Goal: Check status: Check status

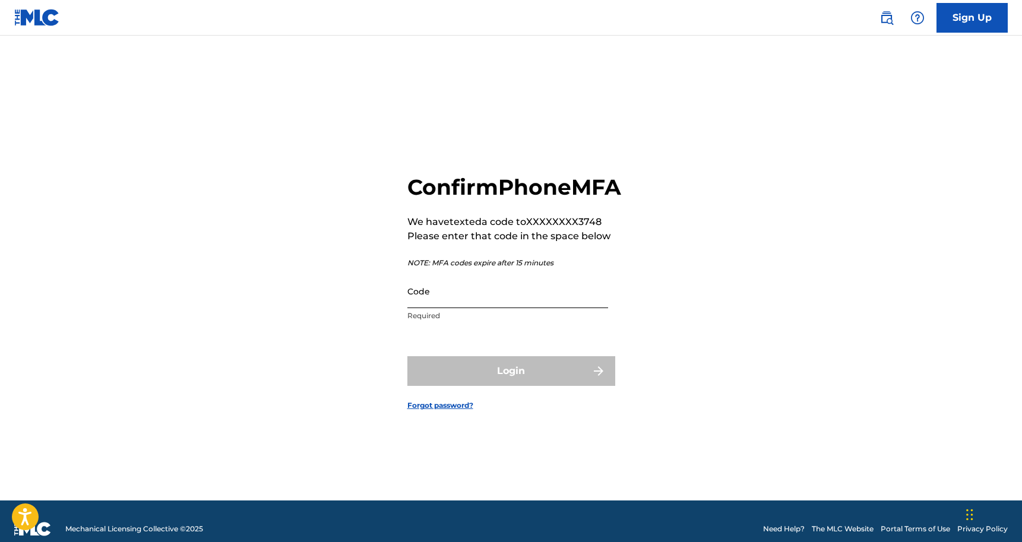
click at [420, 305] on input "Code" at bounding box center [507, 291] width 201 height 34
paste input "401512"
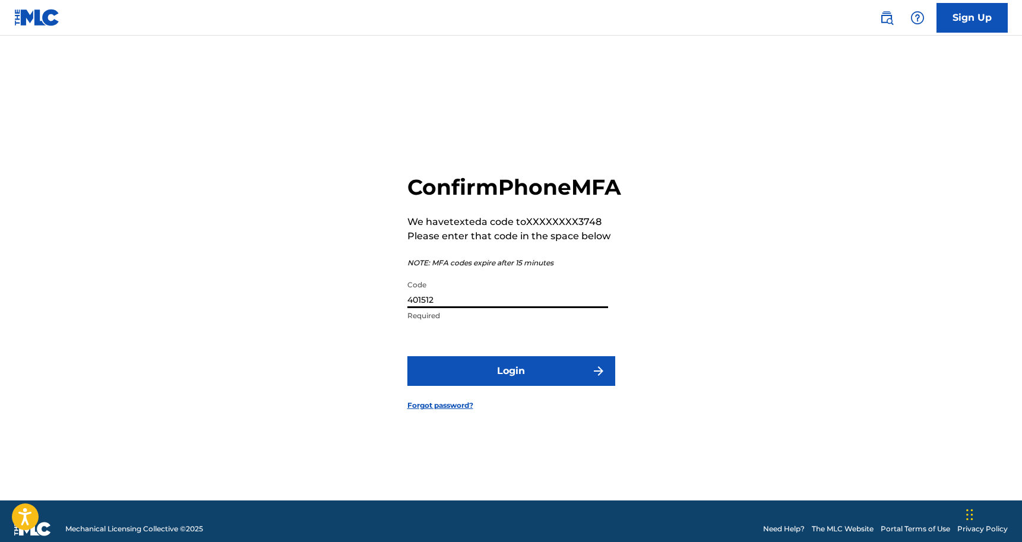
type input "401512"
click at [511, 384] on button "Login" at bounding box center [511, 371] width 208 height 30
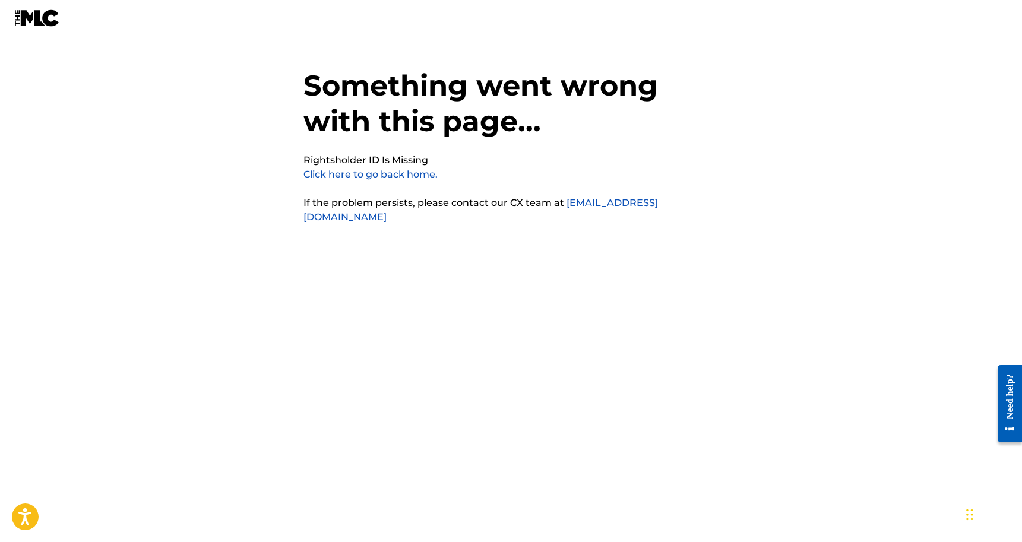
click at [382, 180] on p "Click here to go back home." at bounding box center [370, 174] width 134 height 14
click at [384, 173] on link "Click here to go back home." at bounding box center [370, 174] width 134 height 11
